Goal: Information Seeking & Learning: Learn about a topic

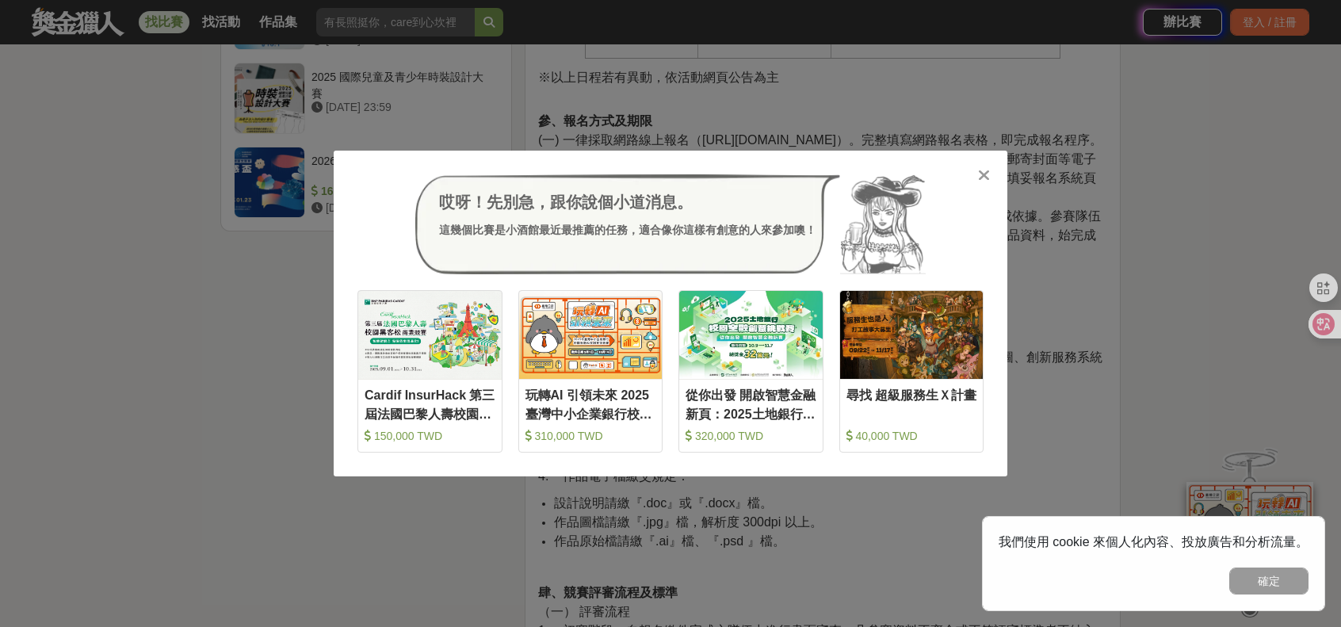
click at [980, 174] on icon at bounding box center [984, 175] width 12 height 16
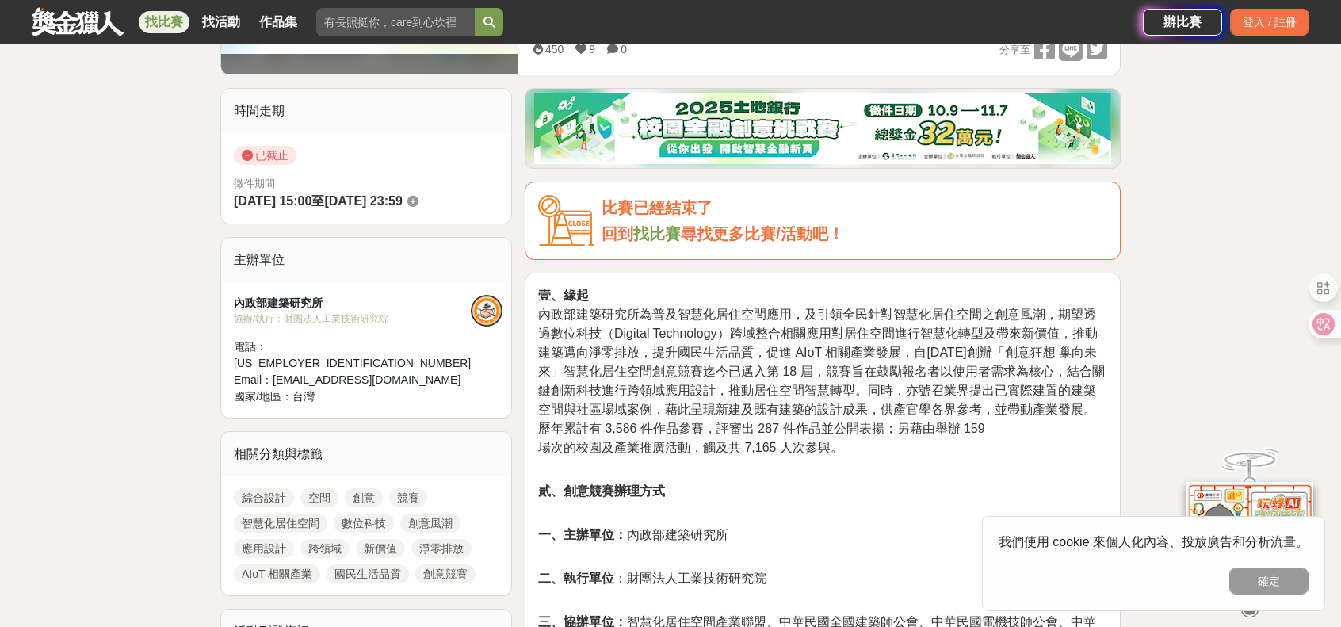
scroll to position [396, 0]
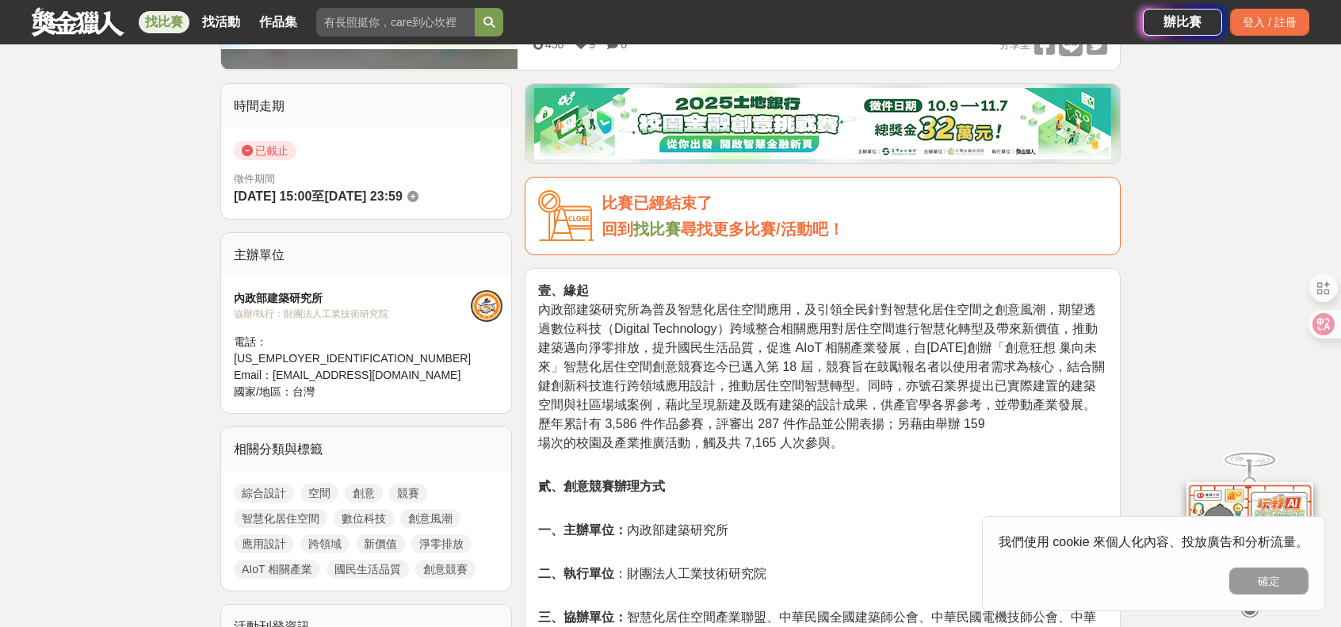
click at [358, 483] on link "創意" at bounding box center [364, 492] width 38 height 19
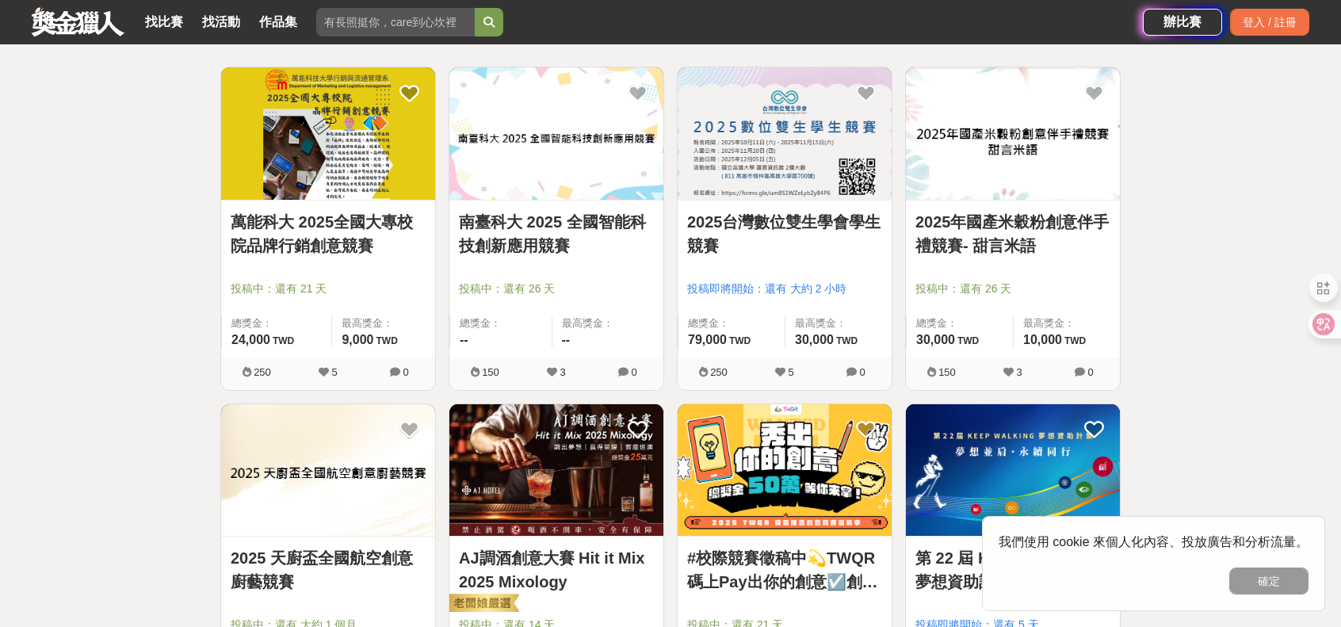
scroll to position [238, 0]
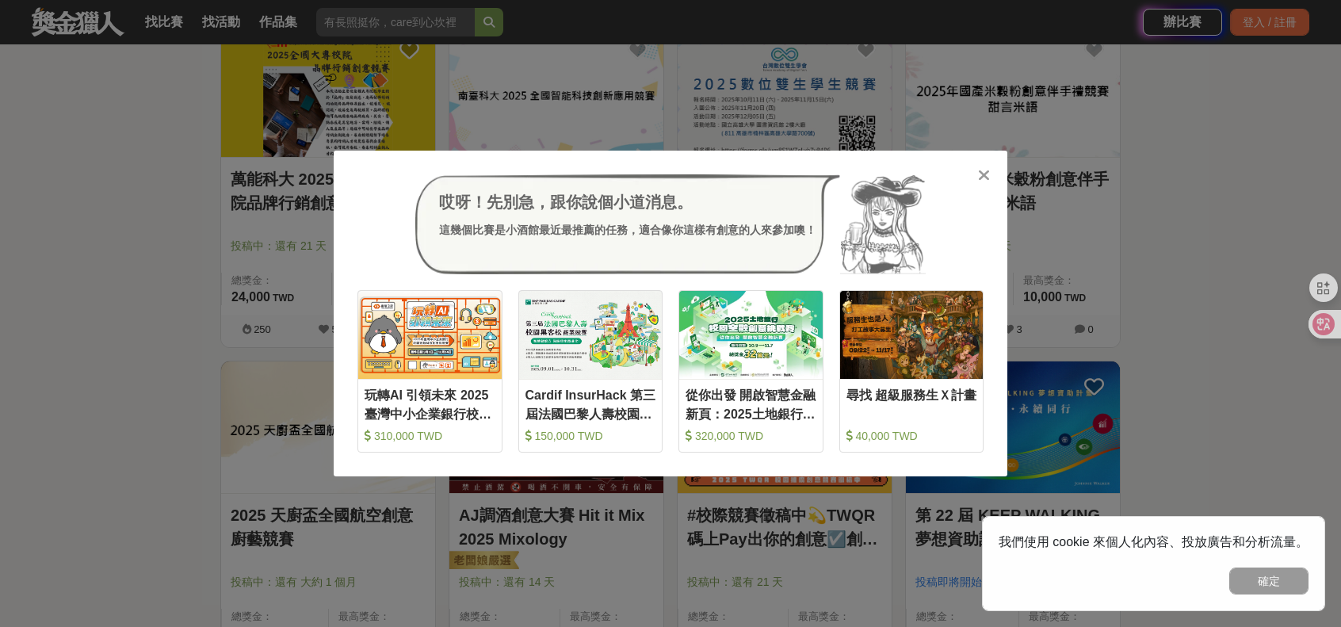
click at [983, 179] on icon at bounding box center [984, 175] width 12 height 16
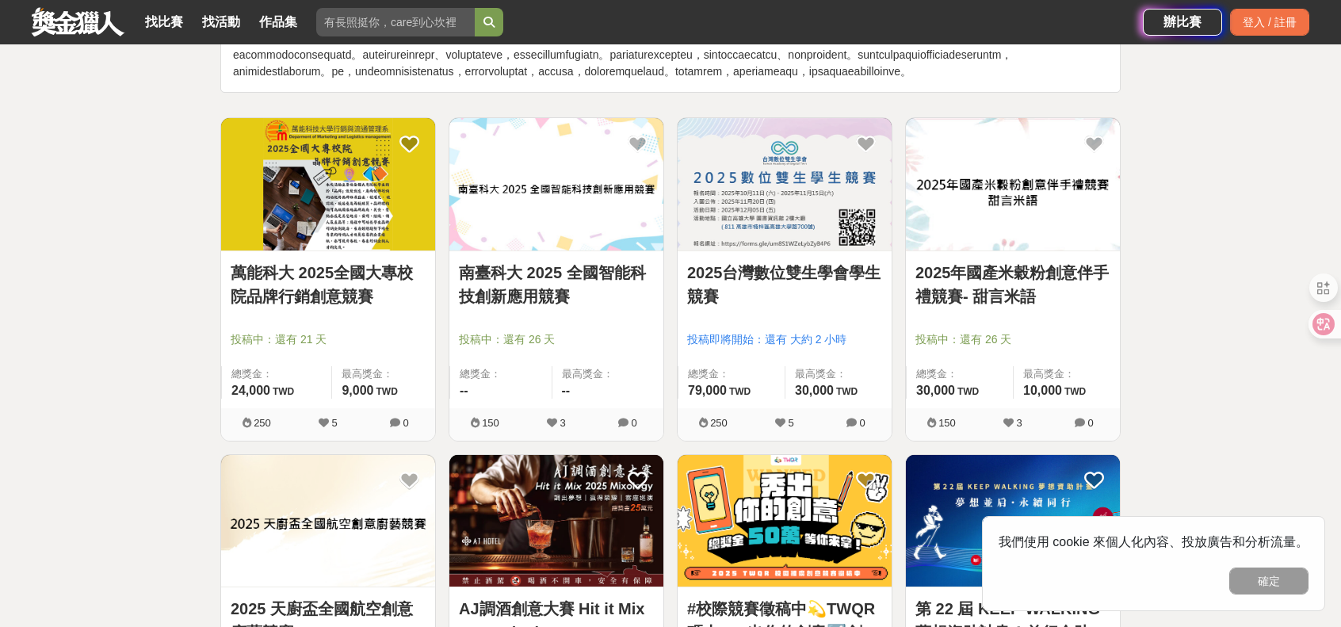
scroll to position [0, 0]
